Goal: Obtain resource: Obtain resource

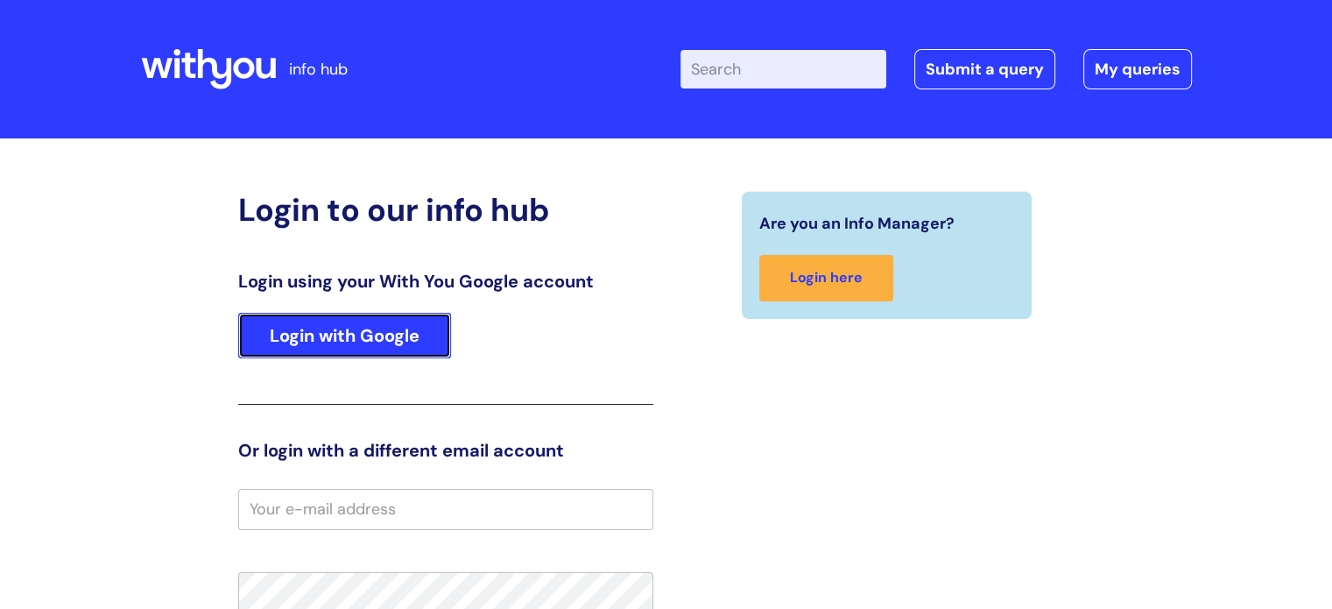
click at [317, 335] on link "Login with Google" at bounding box center [344, 336] width 213 height 46
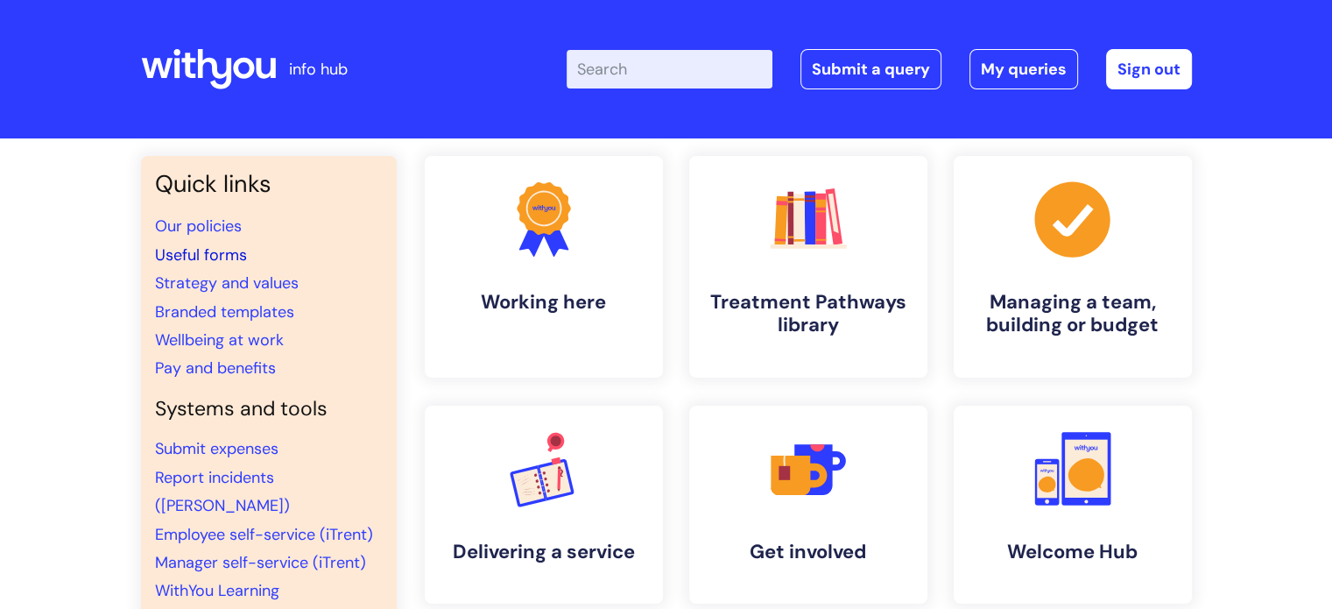
click at [236, 248] on link "Useful forms" at bounding box center [201, 254] width 92 height 21
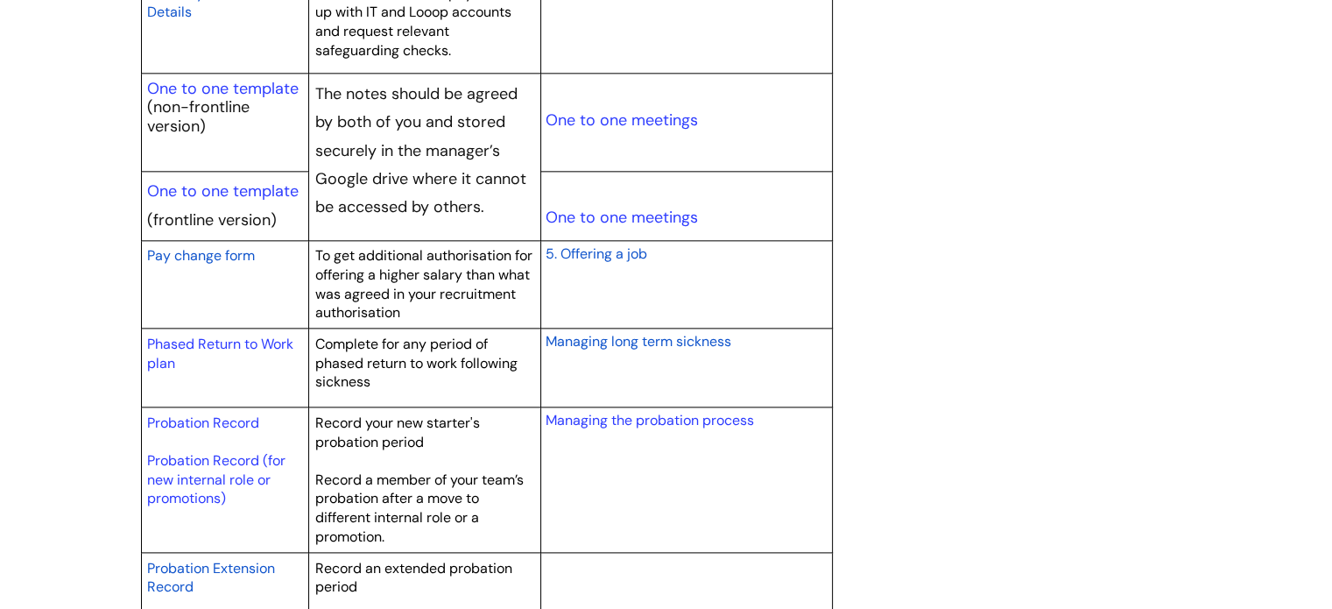
scroll to position [2168, 0]
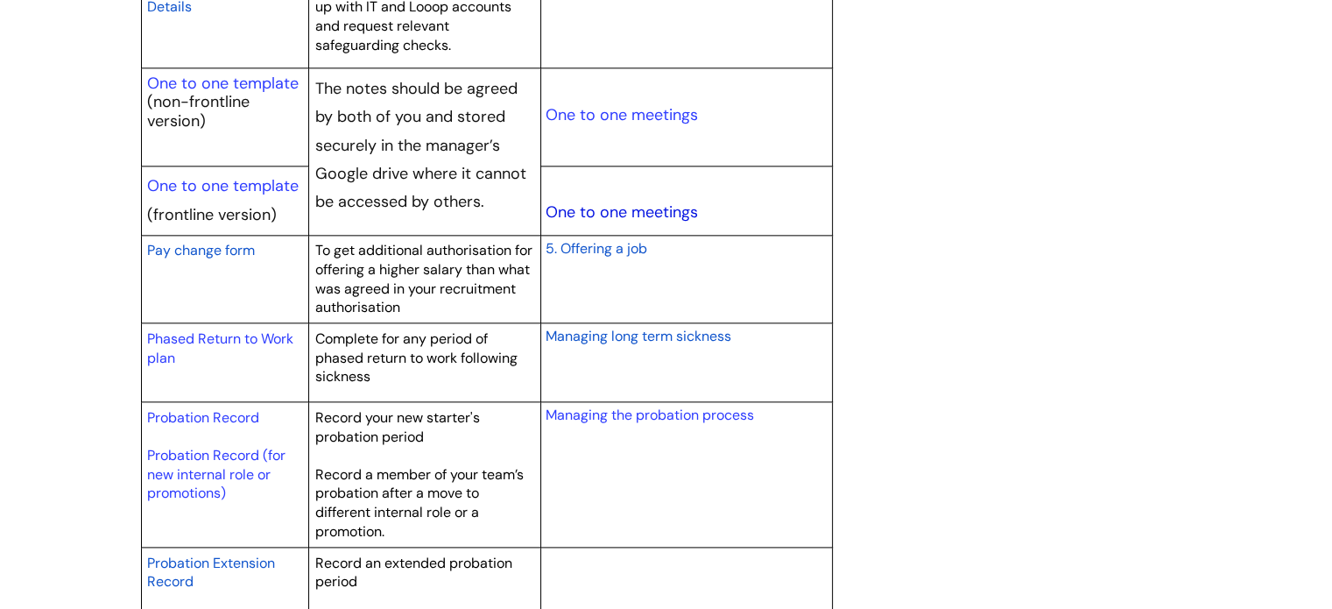
click at [610, 208] on link "One to one meetings" at bounding box center [621, 211] width 152 height 21
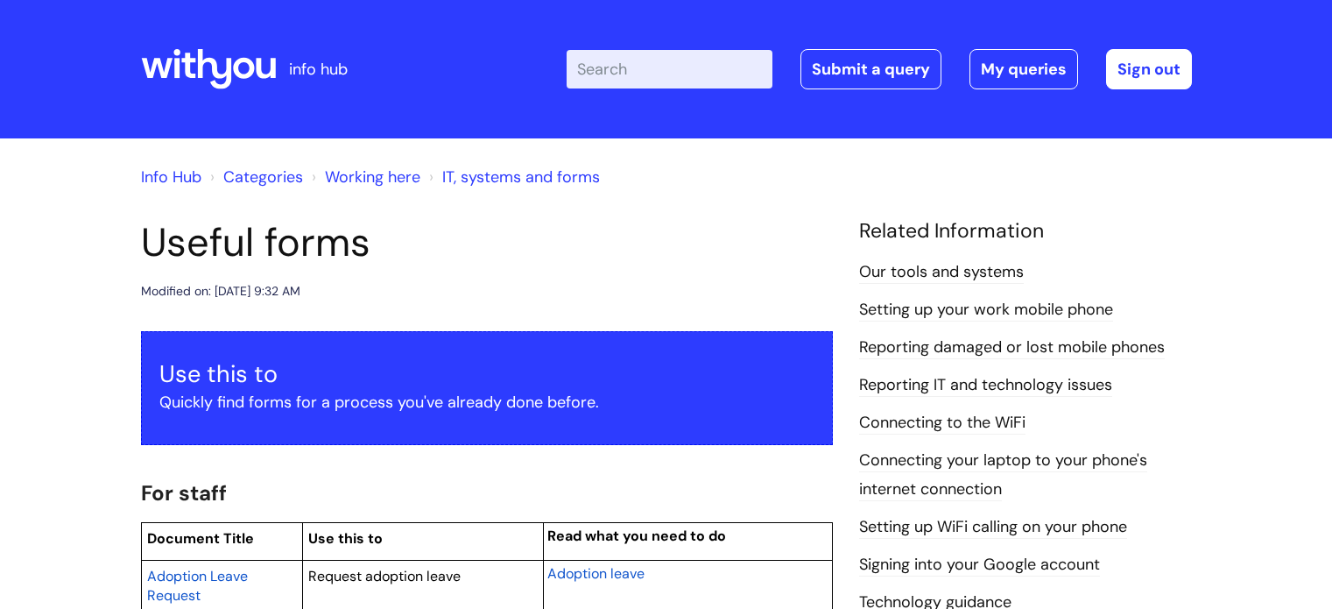
scroll to position [2168, 0]
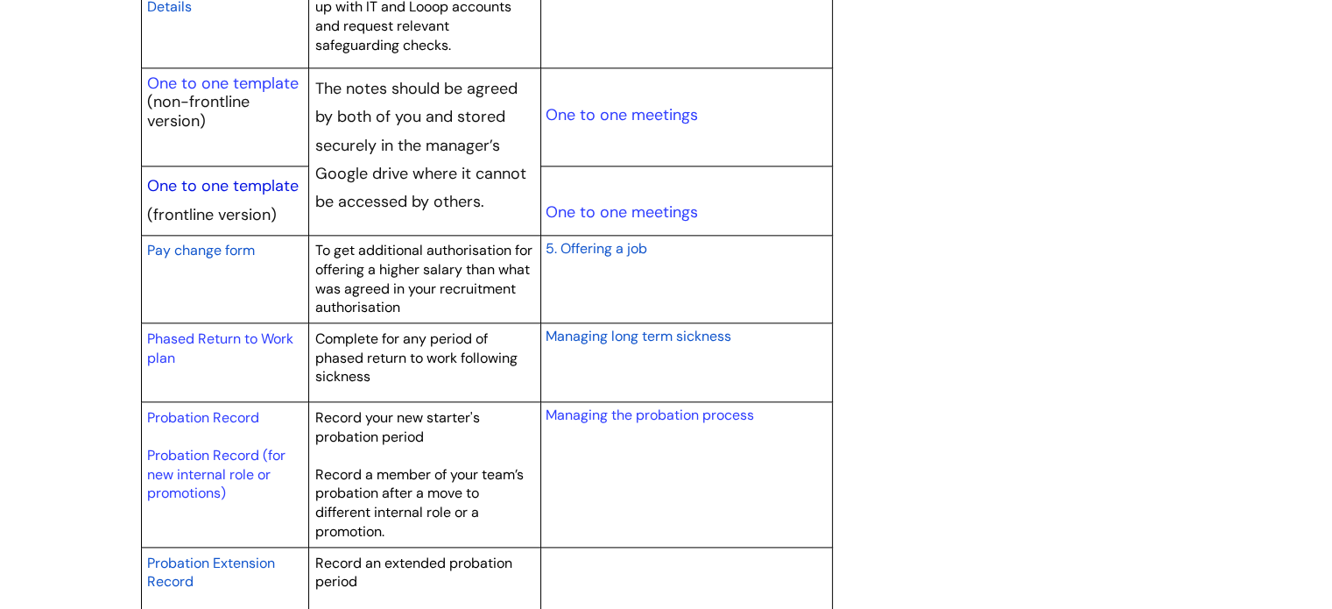
click at [216, 183] on link "One to one template" at bounding box center [223, 185] width 152 height 21
